Goal: Find contact information: Find contact information

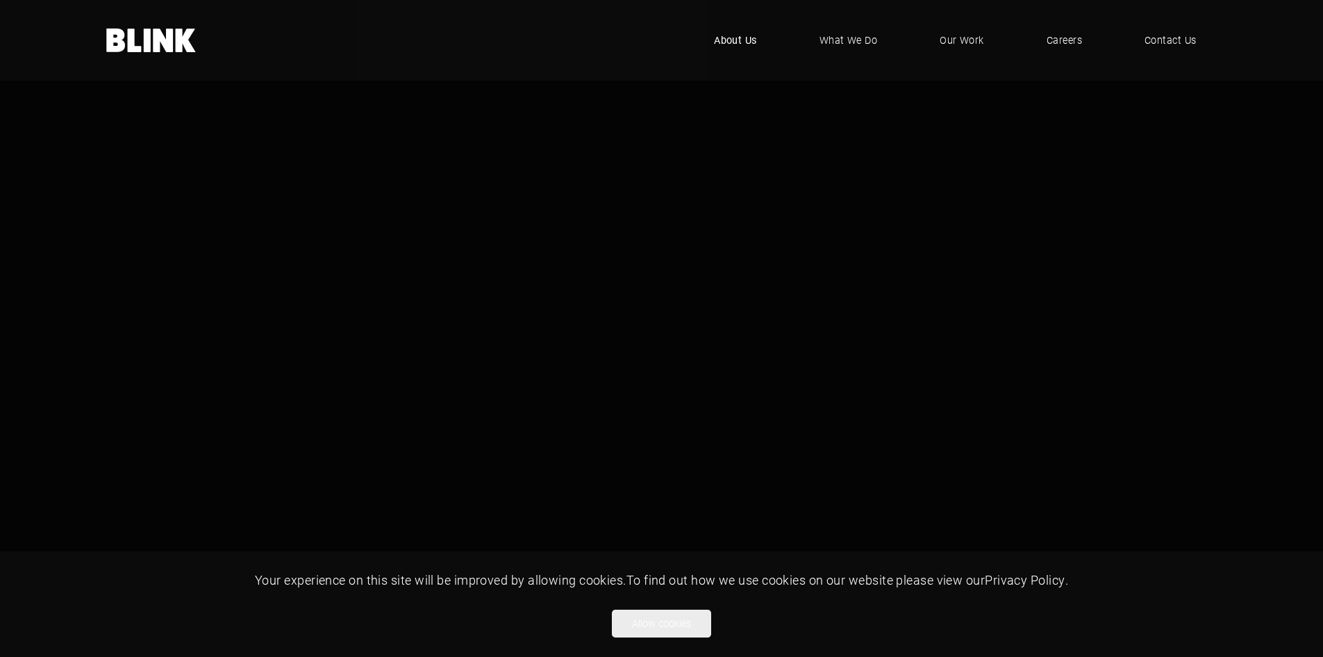
click at [732, 34] on span "About Us" at bounding box center [735, 40] width 43 height 15
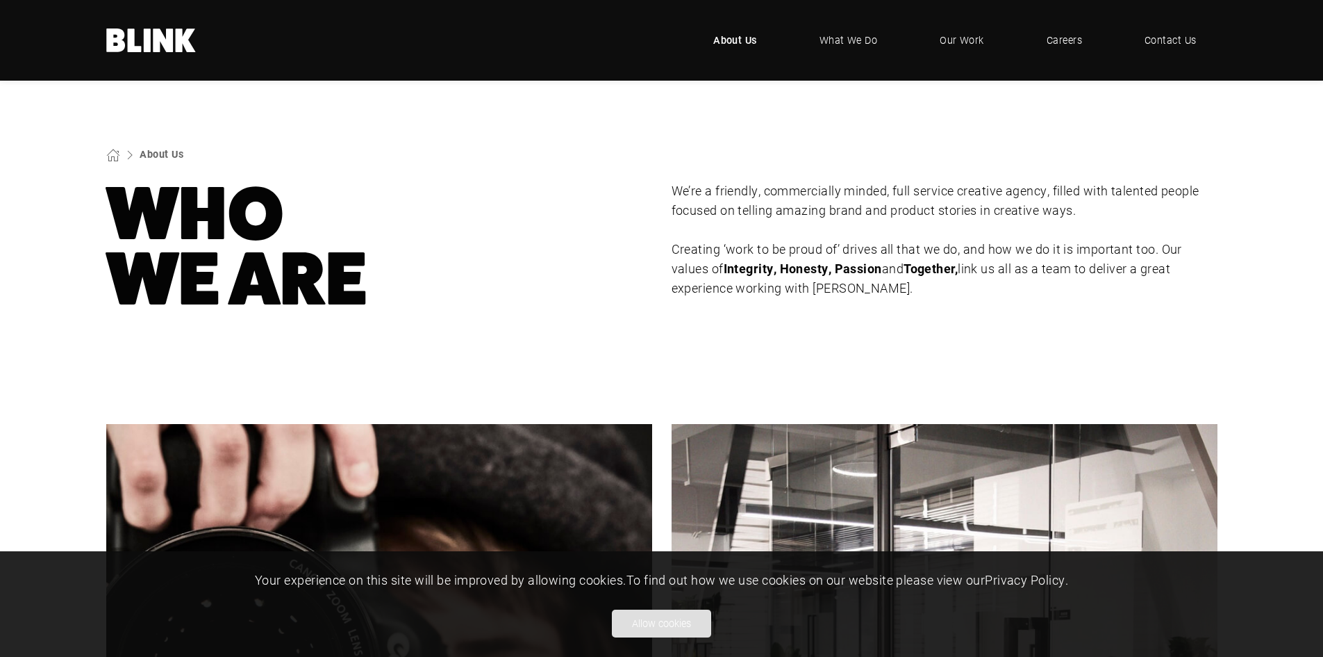
click at [673, 623] on button "Allow cookies" at bounding box center [661, 623] width 99 height 28
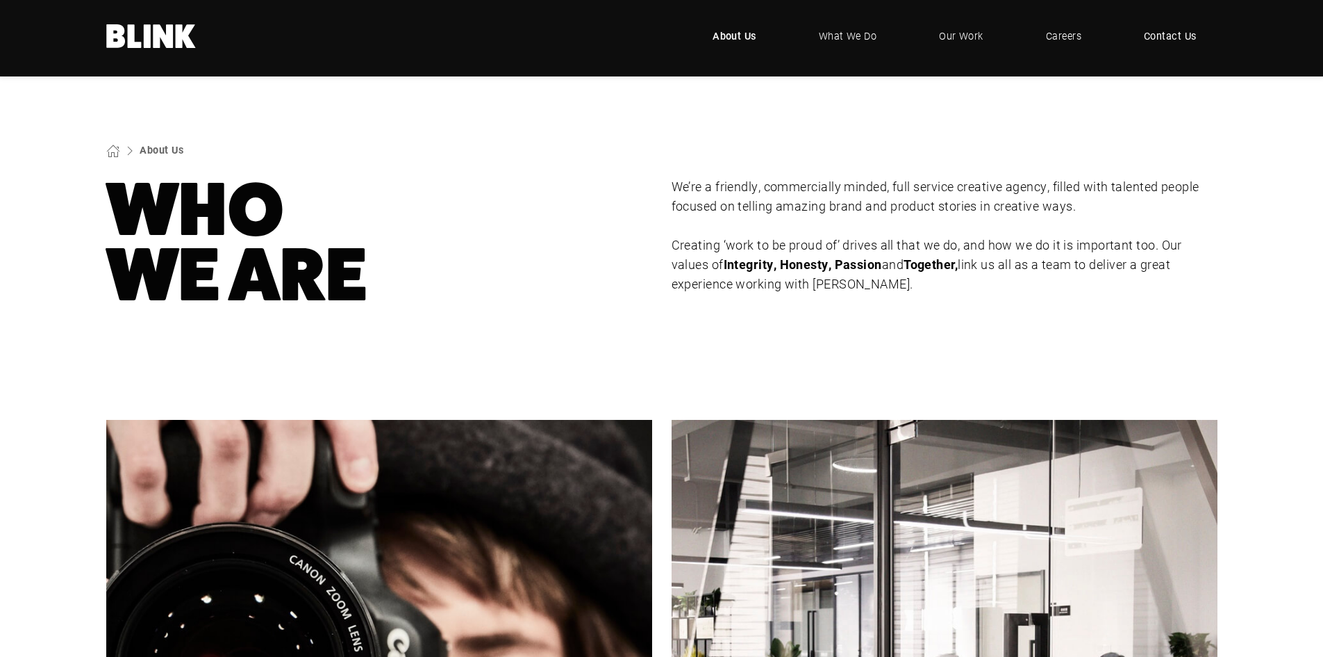
click at [1197, 41] on link "Contact Us" at bounding box center [1170, 36] width 94 height 42
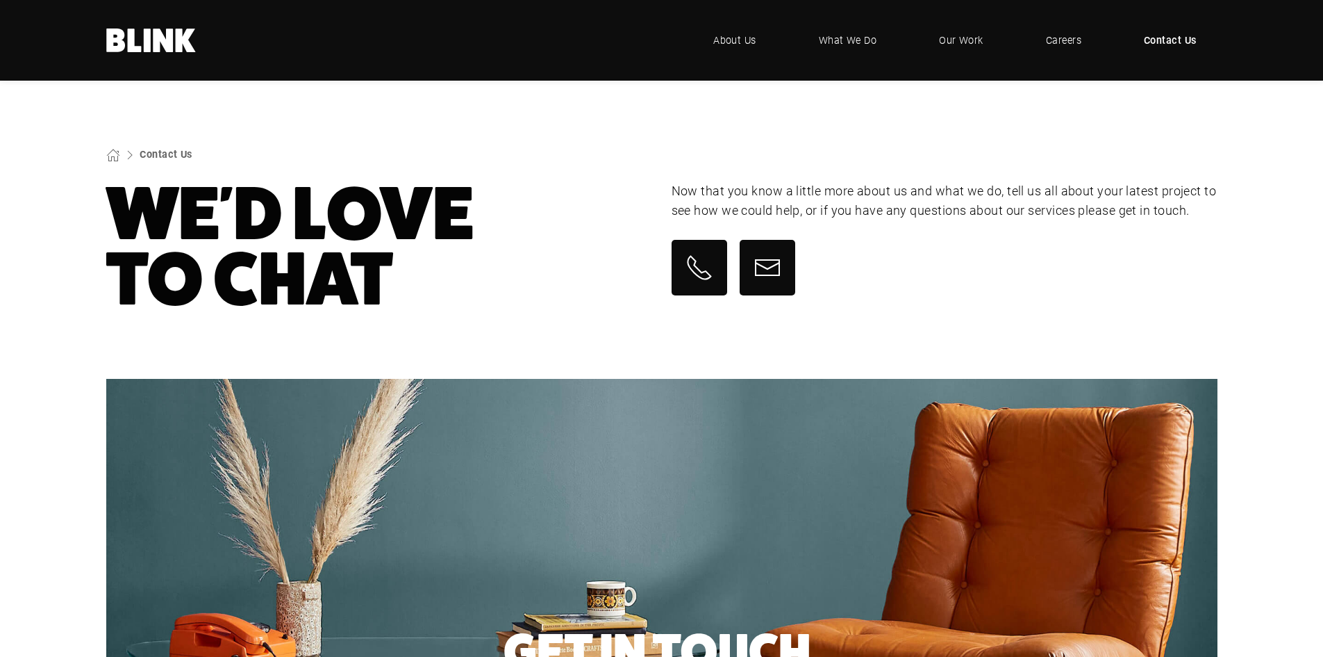
click at [181, 34] on icon at bounding box center [186, 40] width 20 height 24
